Goal: Information Seeking & Learning: Understand process/instructions

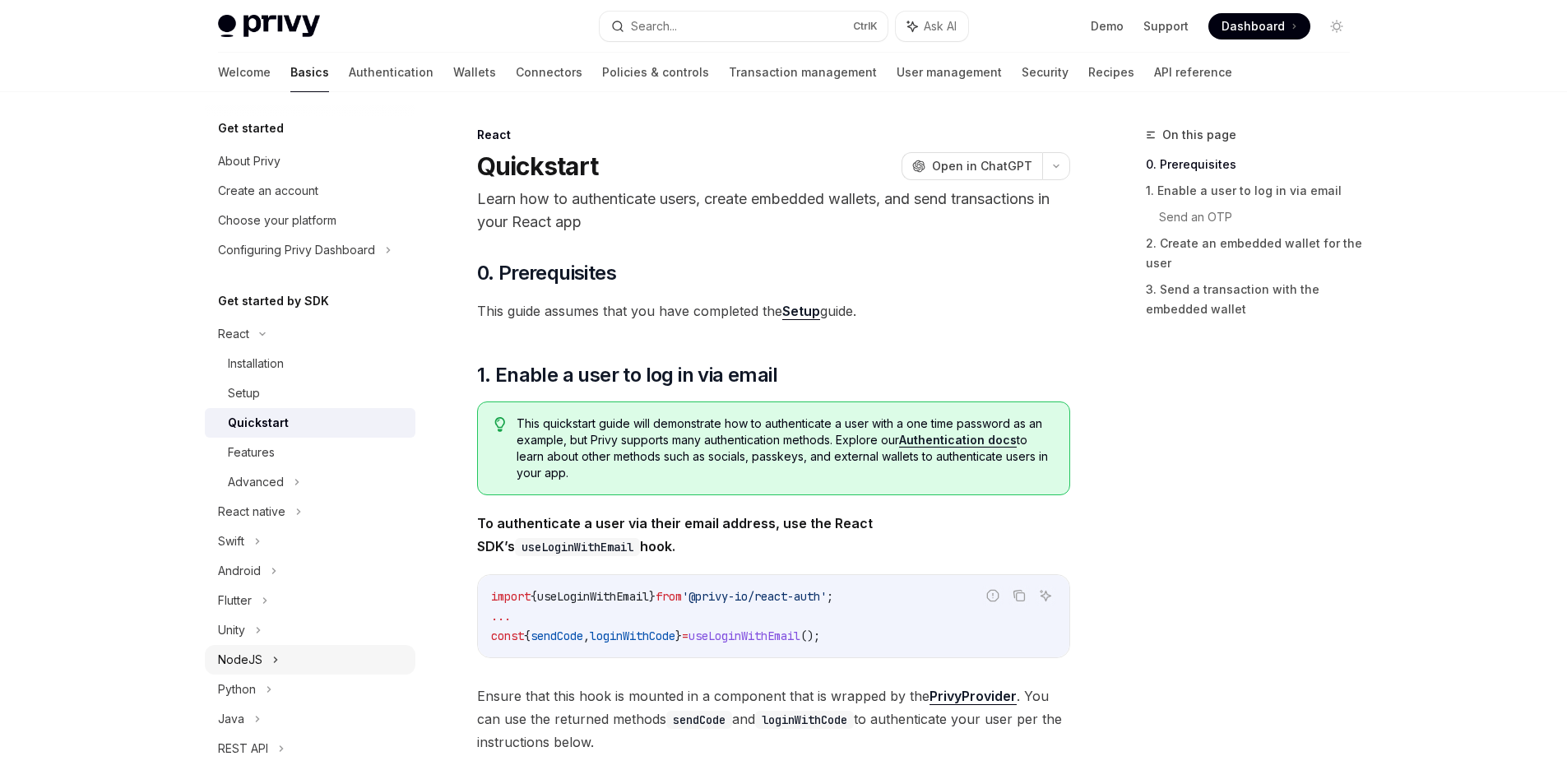
click at [250, 656] on div "NodeJS" at bounding box center [240, 659] width 44 height 20
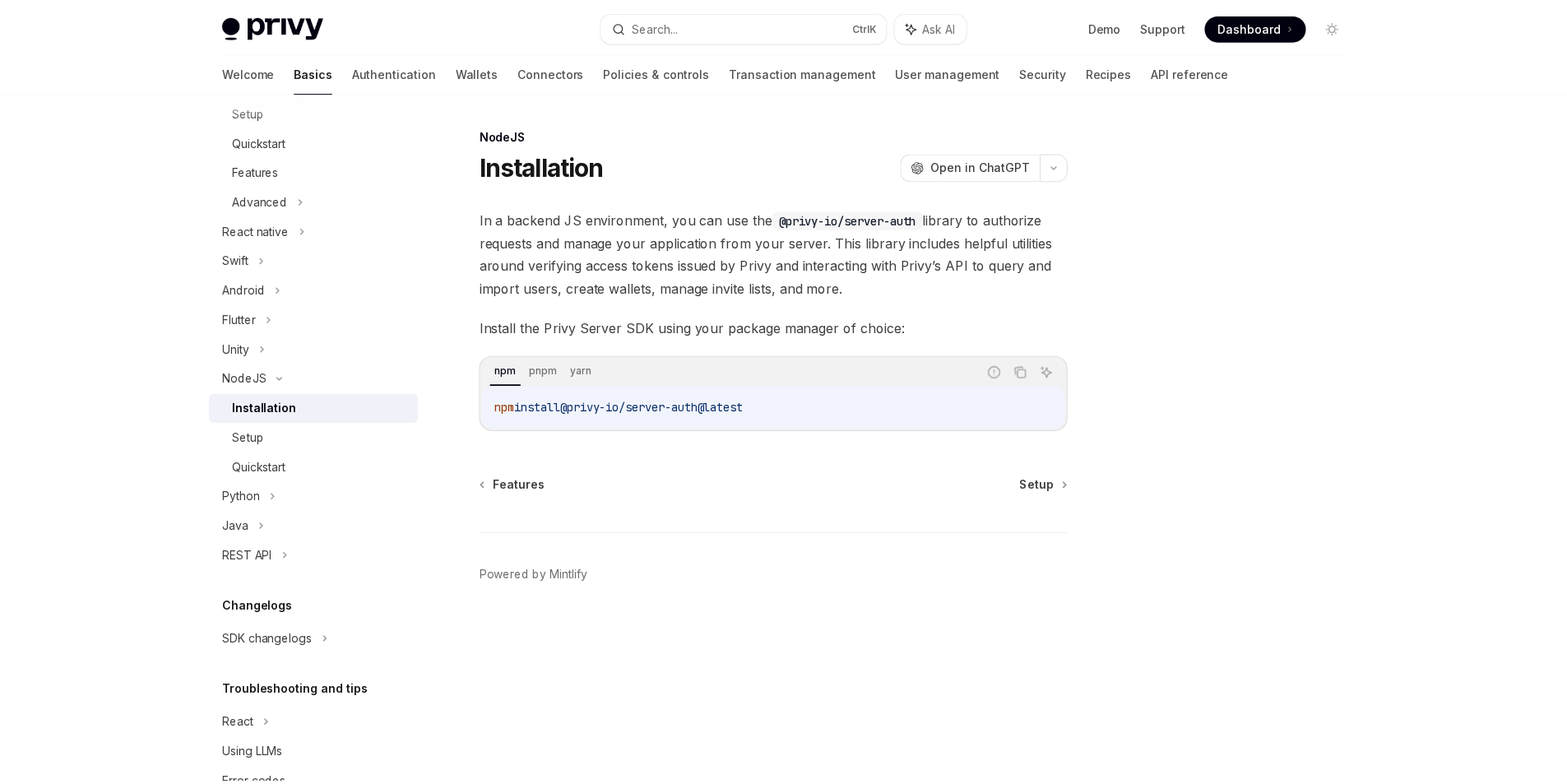
scroll to position [328, 0]
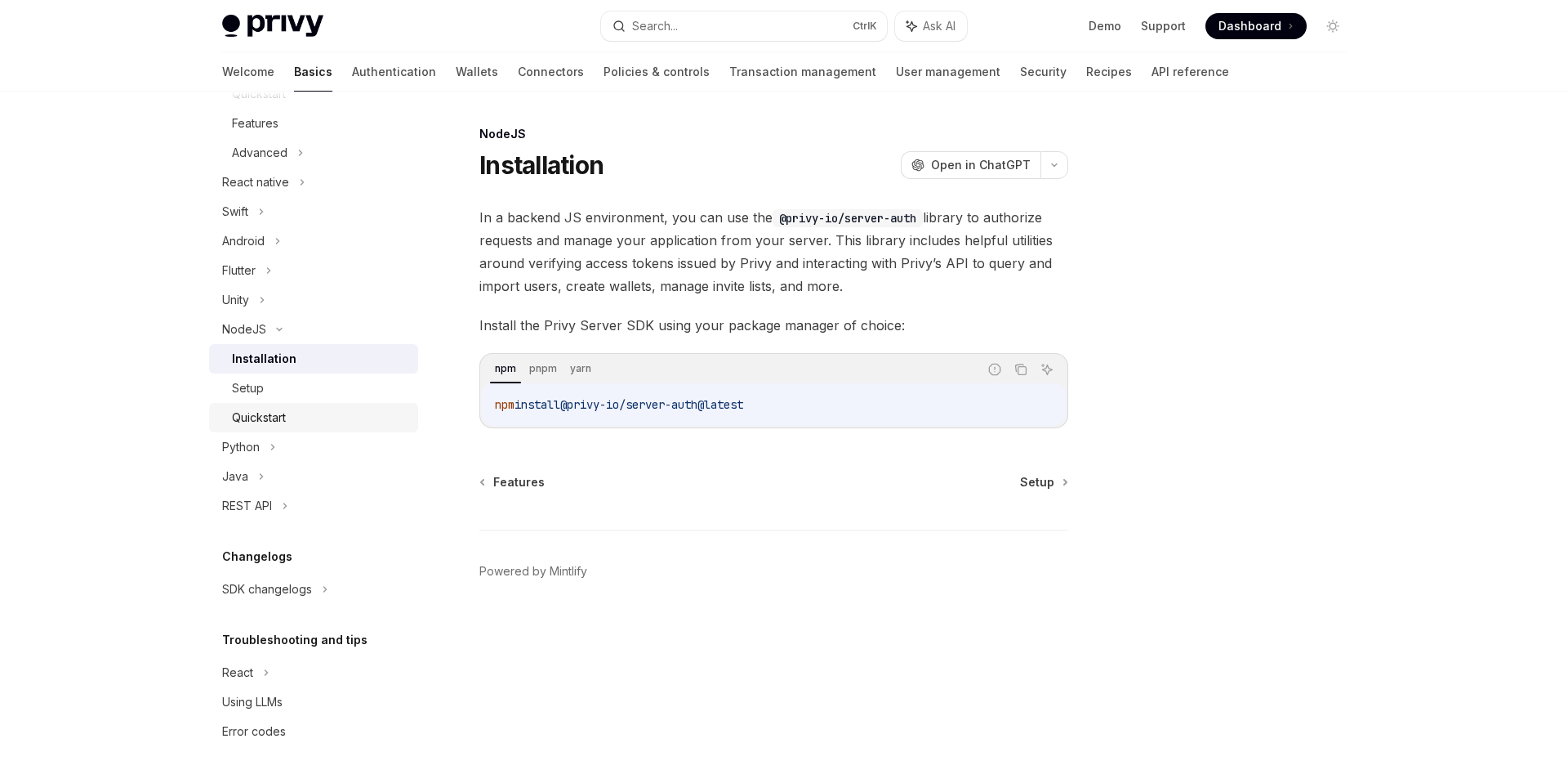
click at [266, 421] on div "Quickstart" at bounding box center [258, 418] width 54 height 20
type textarea "*"
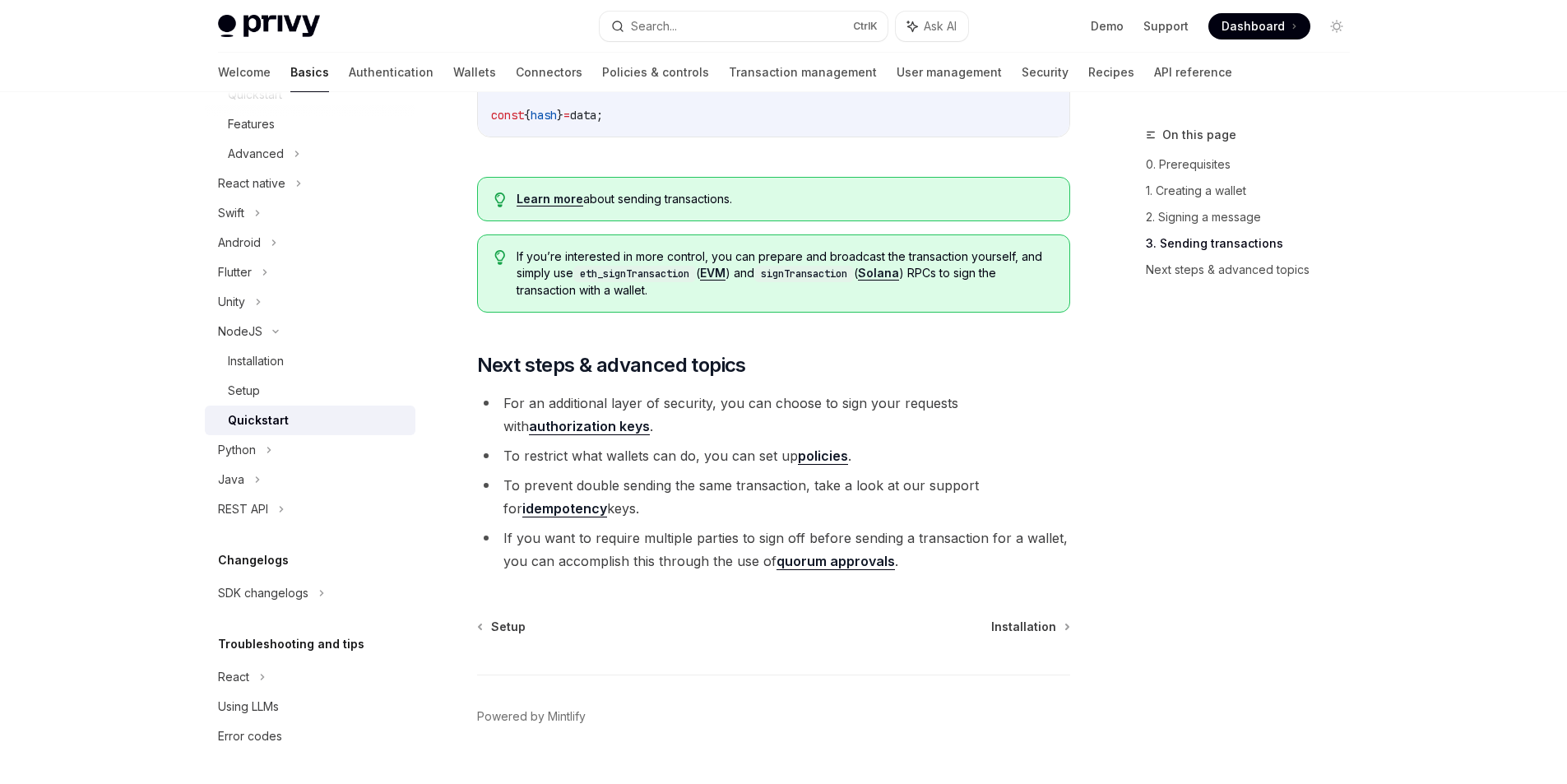
scroll to position [1645, 0]
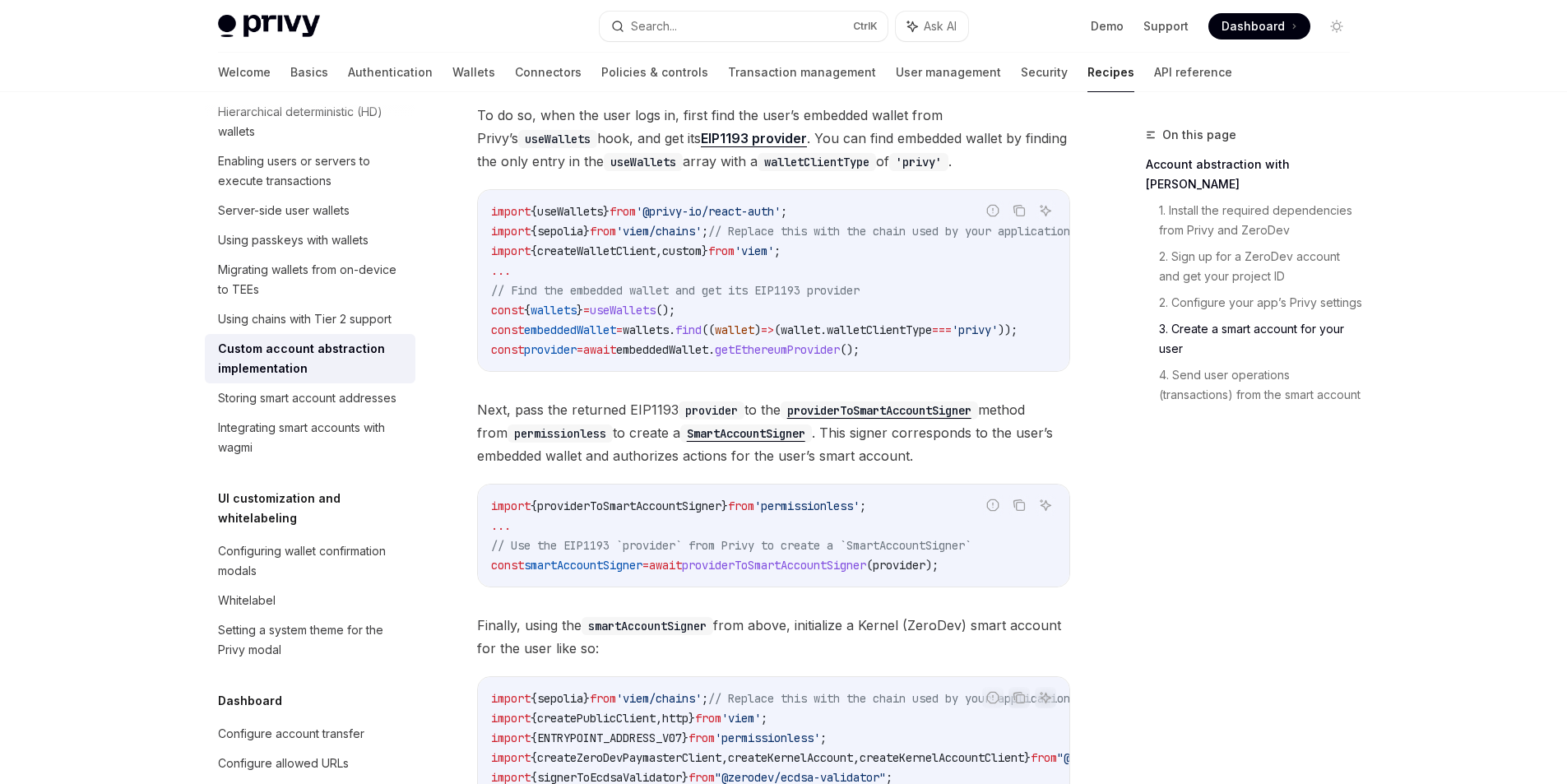
scroll to position [1623, 0]
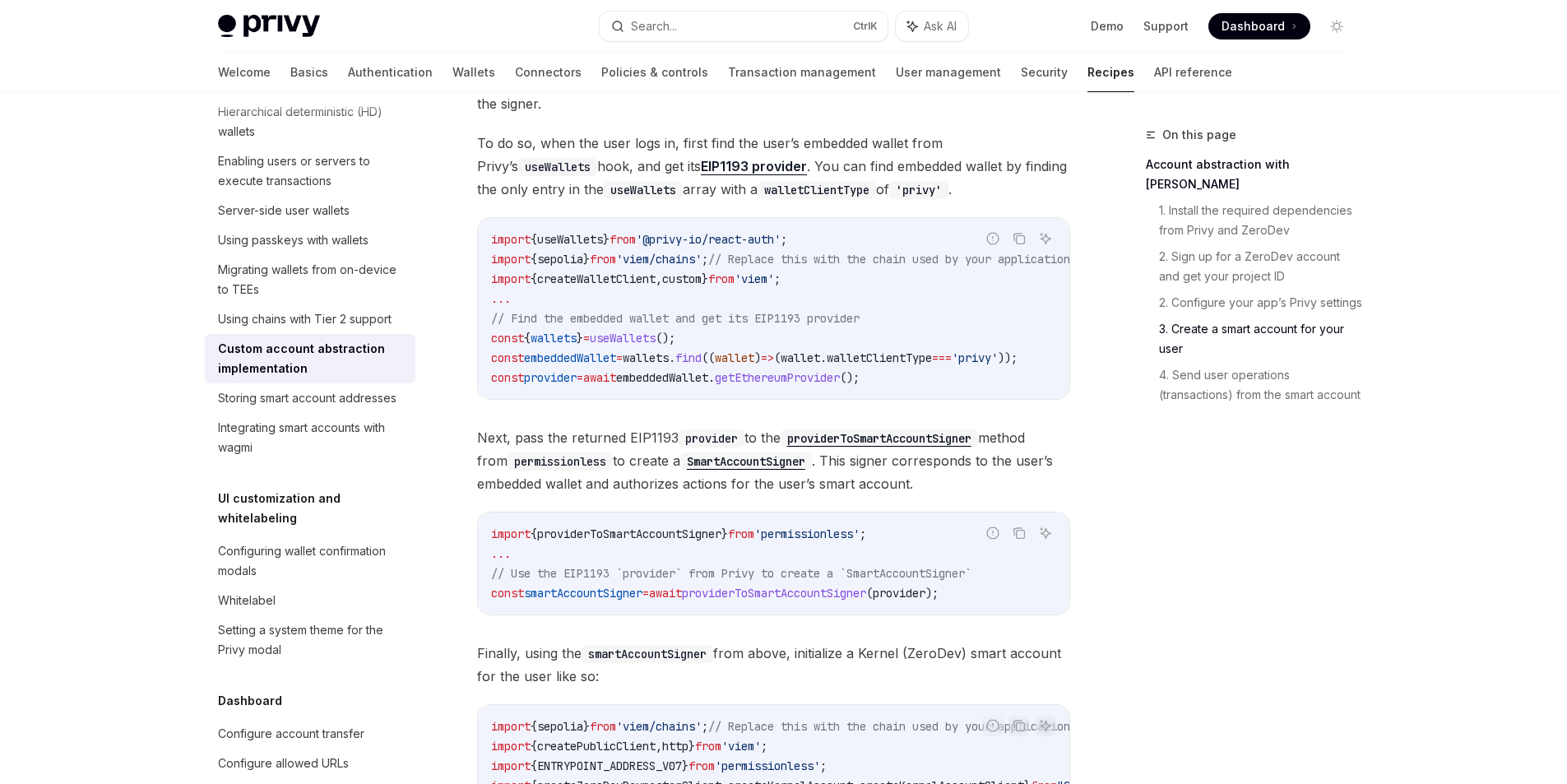
click at [663, 382] on span "embeddedWallet" at bounding box center [662, 377] width 93 height 15
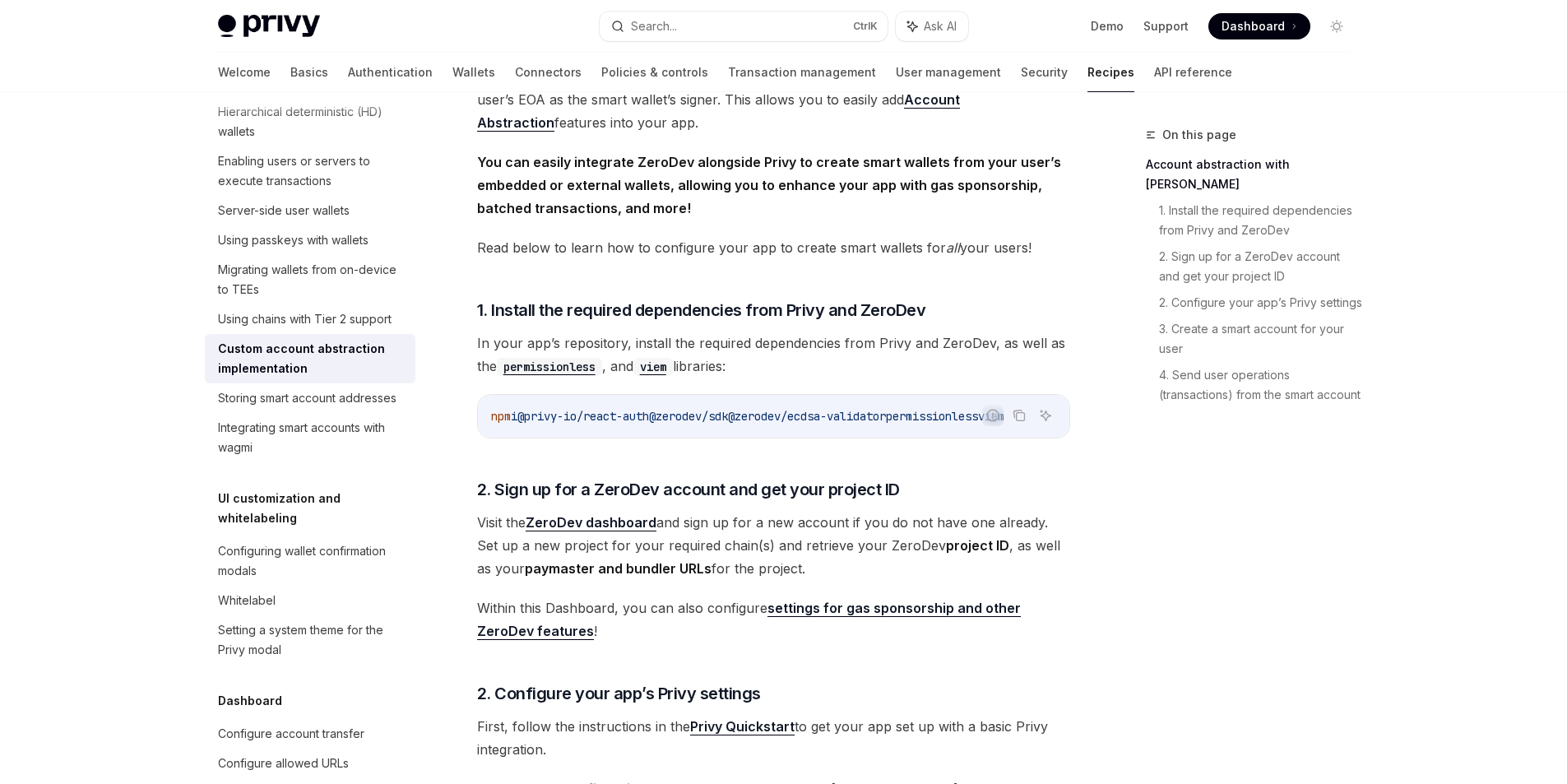
scroll to position [345, 0]
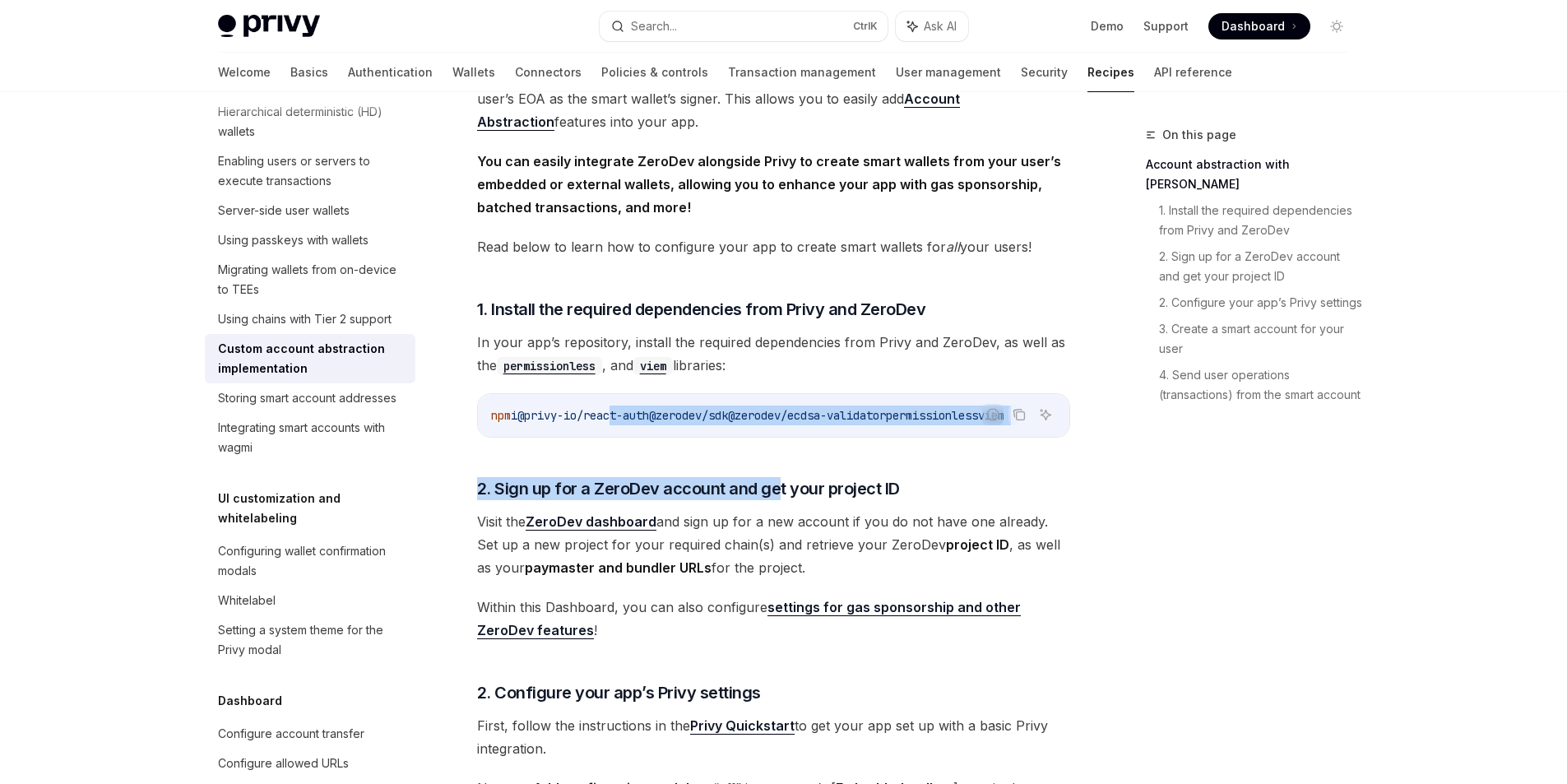
drag, startPoint x: 623, startPoint y: 435, endPoint x: 778, endPoint y: 451, distance: 155.8
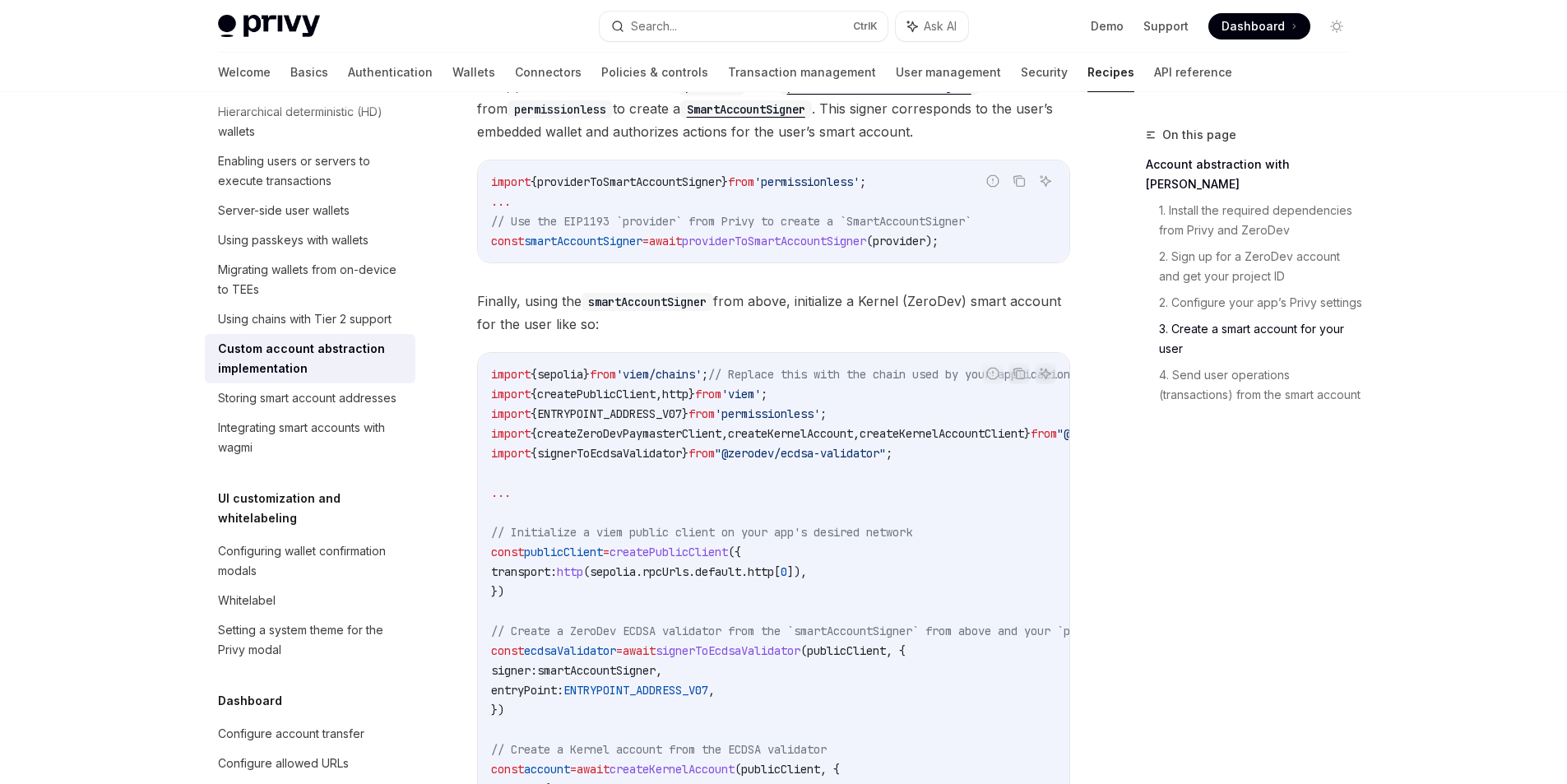
scroll to position [2072, 0]
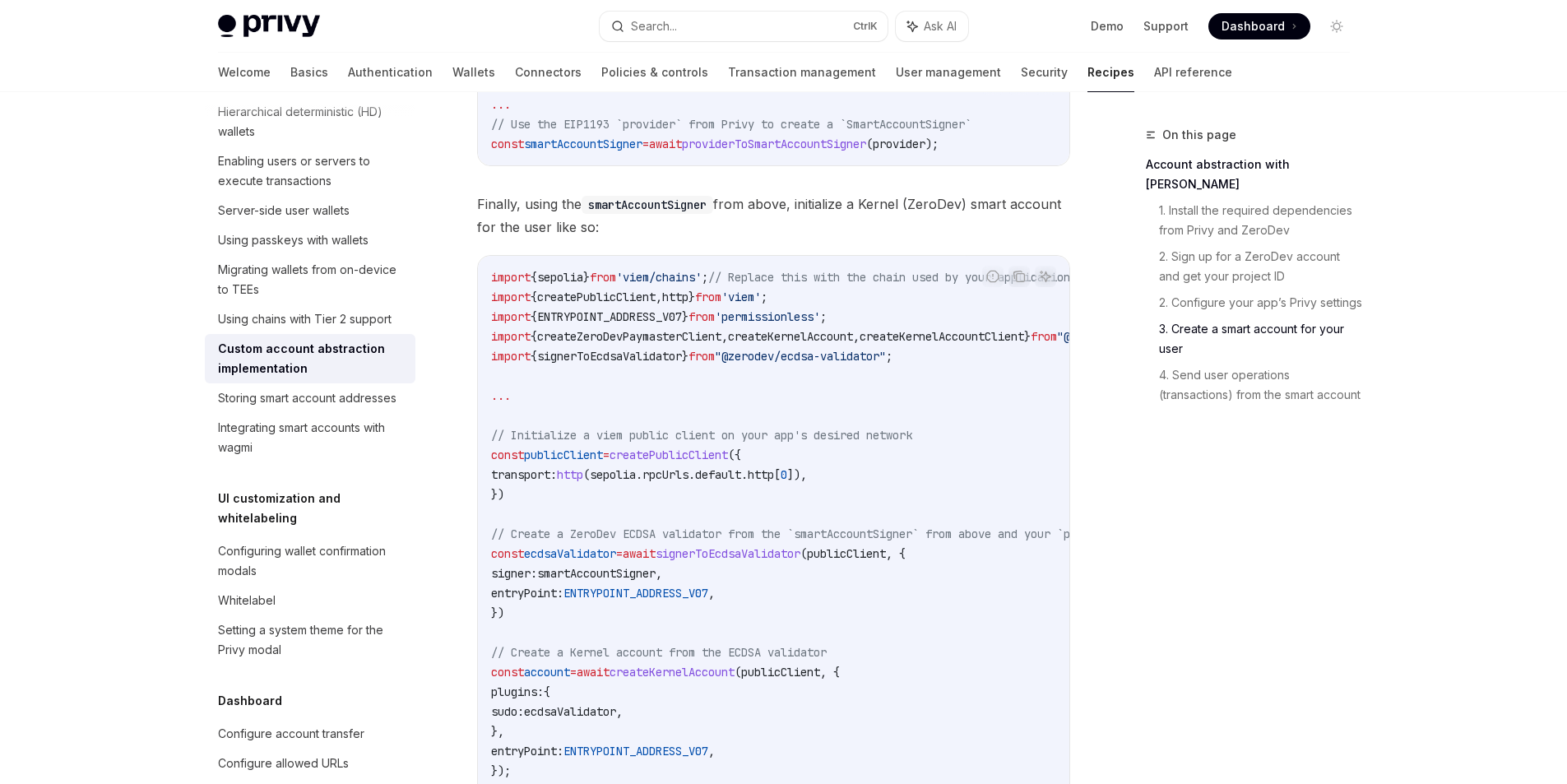
click at [618, 581] on span "smartAccountSigner" at bounding box center [596, 573] width 118 height 15
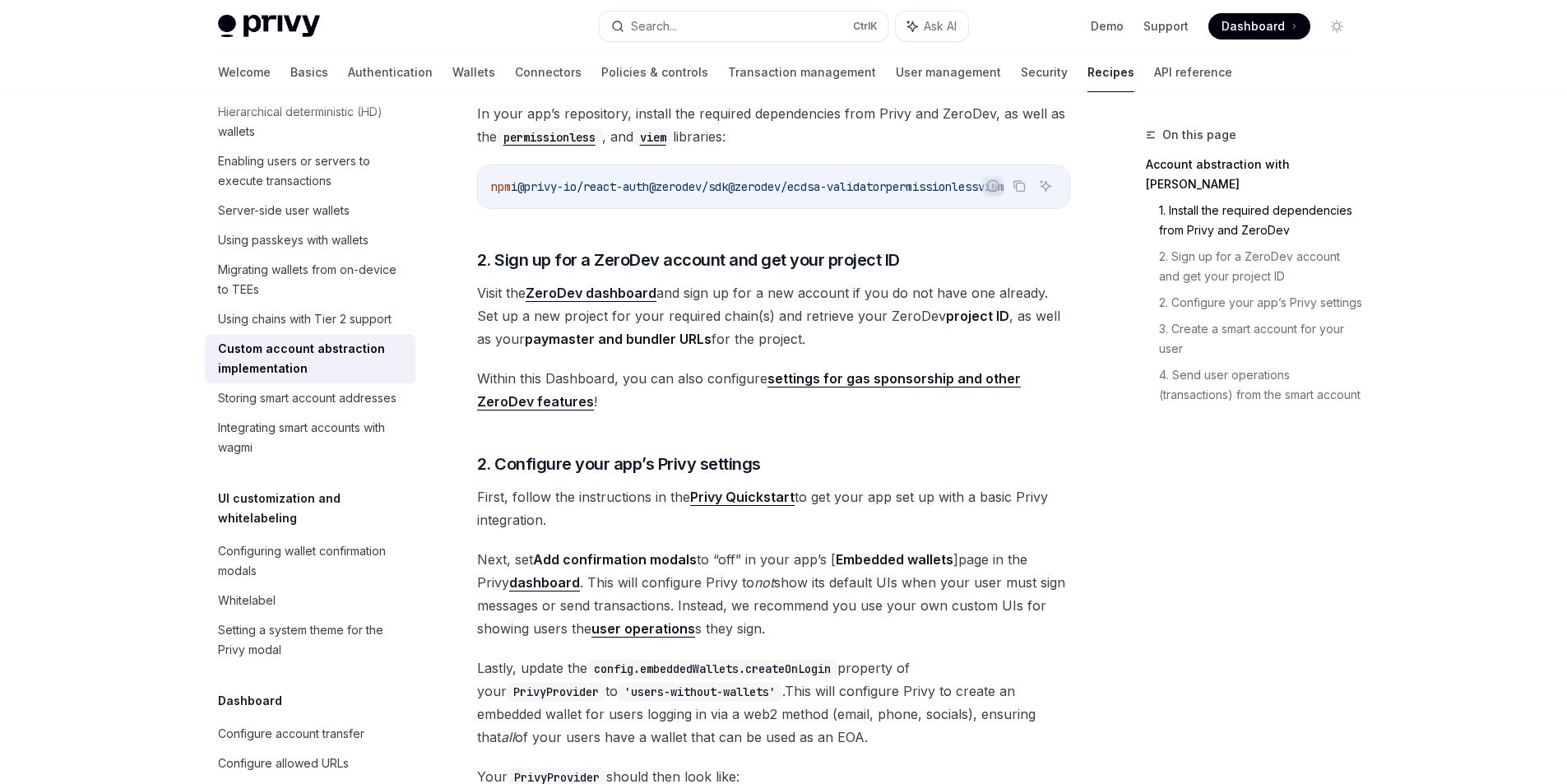
scroll to position [575, 0]
drag, startPoint x: 578, startPoint y: 503, endPoint x: 801, endPoint y: 502, distance: 223.0
click at [801, 502] on span "First, follow the instructions in the Privy Quickstart to get your app set up w…" at bounding box center [773, 506] width 593 height 46
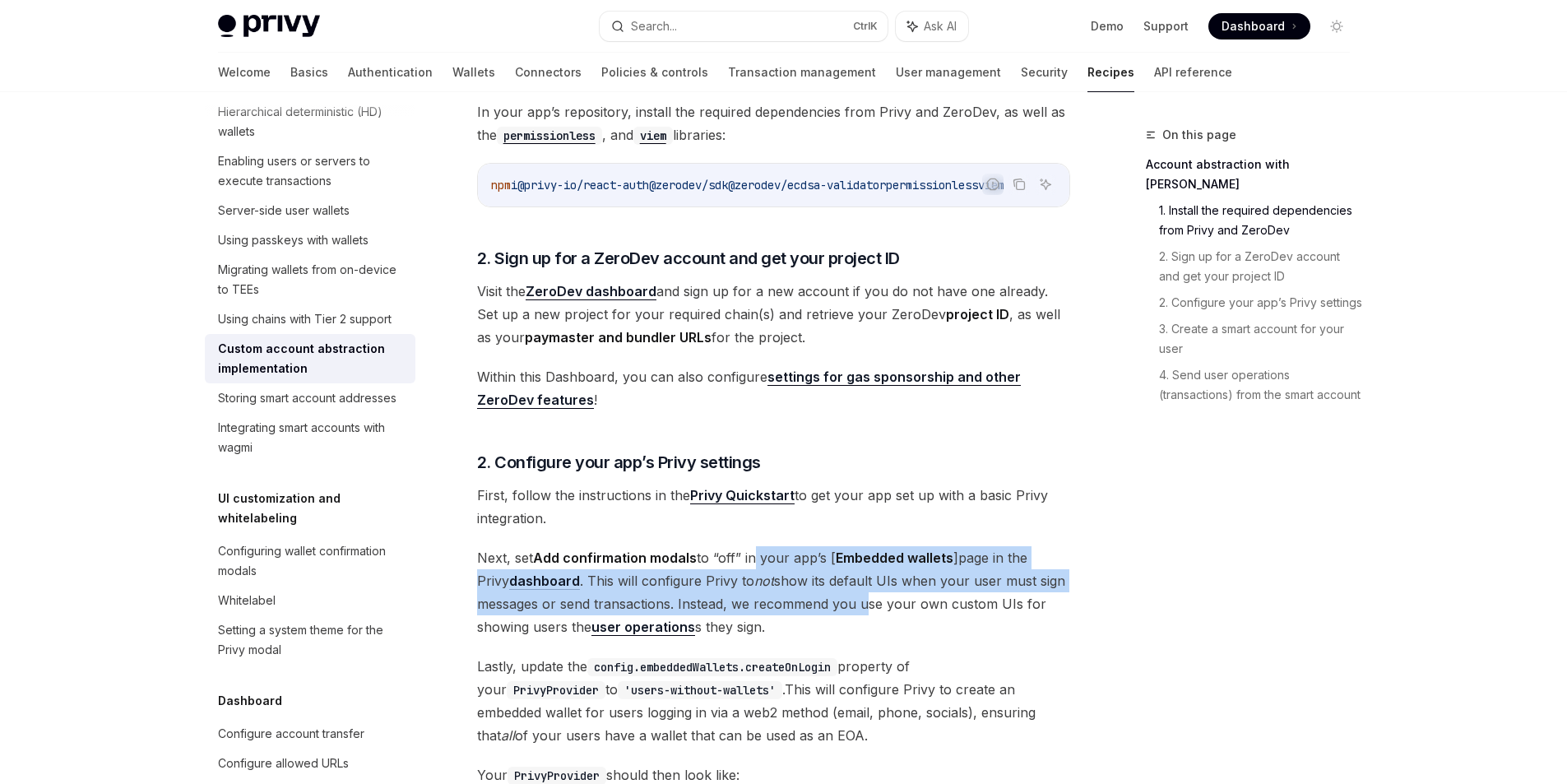
drag, startPoint x: 750, startPoint y: 561, endPoint x: 857, endPoint y: 605, distance: 115.7
click at [857, 605] on span "Next, set Add confirmation modals to “off” in your app’s [ Embedded wallets ] p…" at bounding box center [773, 592] width 593 height 93
click at [817, 602] on span "Next, set Add confirmation modals to “off” in your app’s [ Embedded wallets ] p…" at bounding box center [773, 592] width 593 height 93
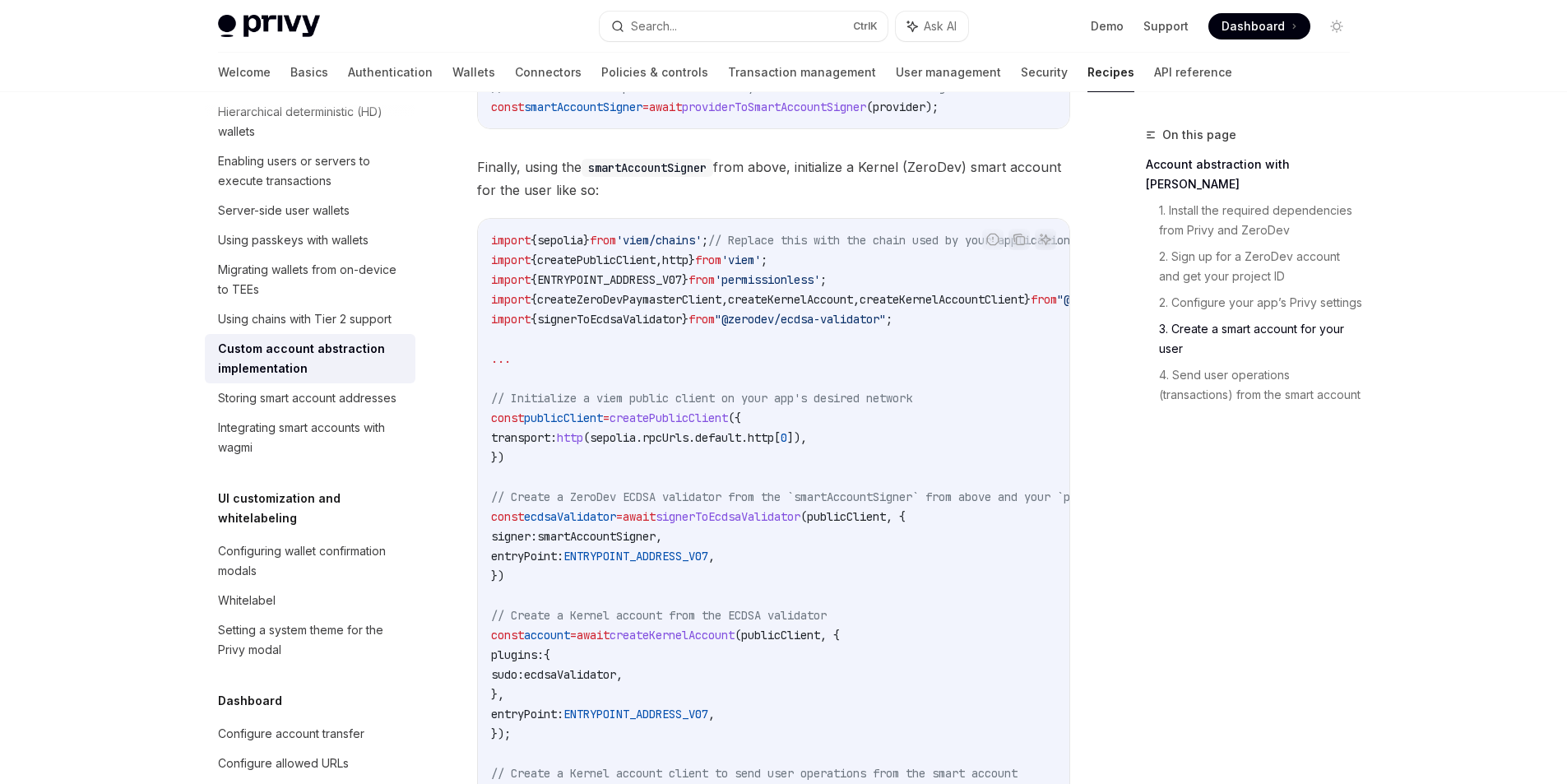
scroll to position [2138, 0]
